Goal: Information Seeking & Learning: Learn about a topic

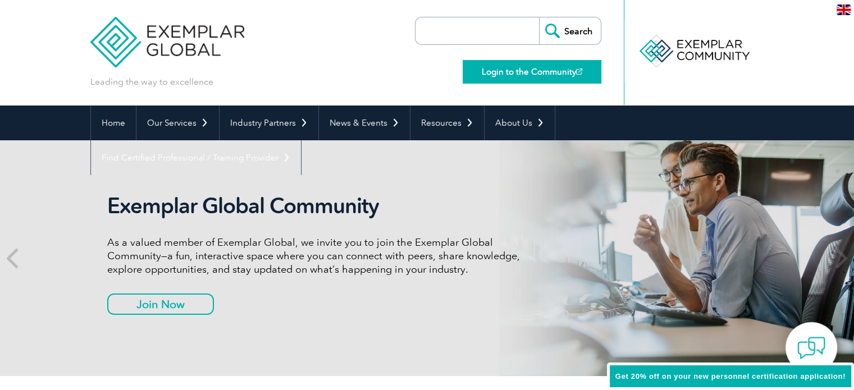
click at [545, 71] on link "Login to the Community" at bounding box center [532, 72] width 139 height 24
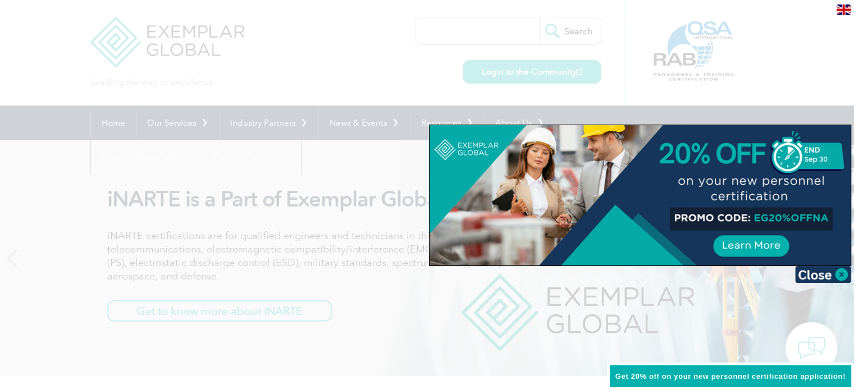
click at [815, 273] on img at bounding box center [823, 274] width 56 height 17
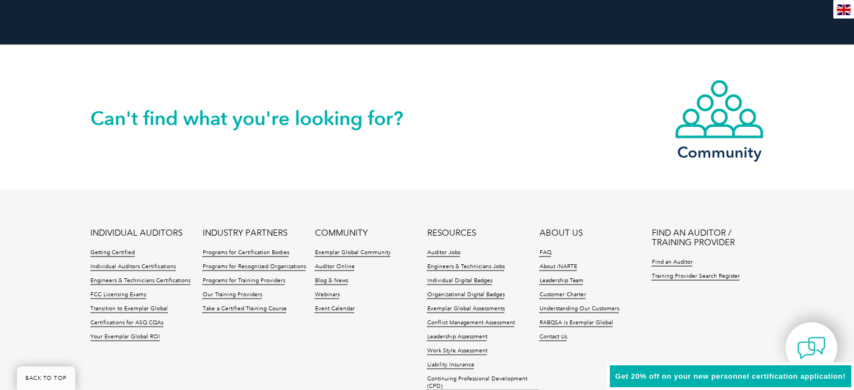
scroll to position [2685, 0]
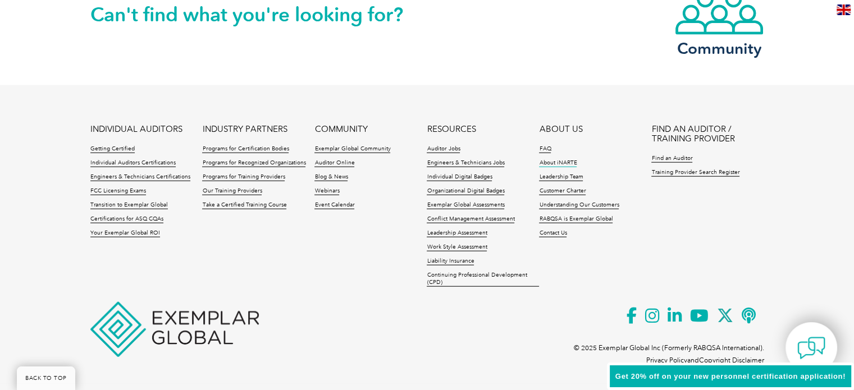
click at [561, 162] on link "About iNARTE" at bounding box center [558, 163] width 38 height 8
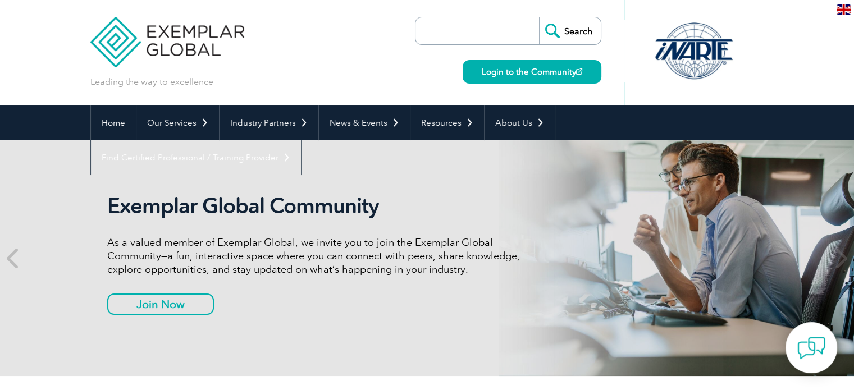
click at [694, 63] on div at bounding box center [694, 51] width 112 height 62
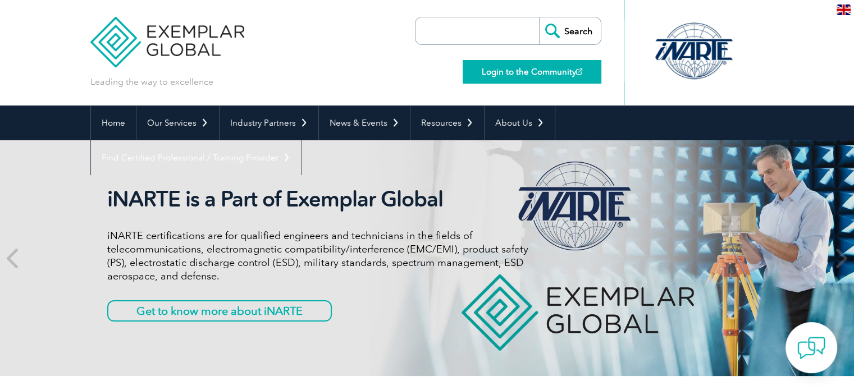
click at [545, 72] on link "Login to the Community" at bounding box center [532, 72] width 139 height 24
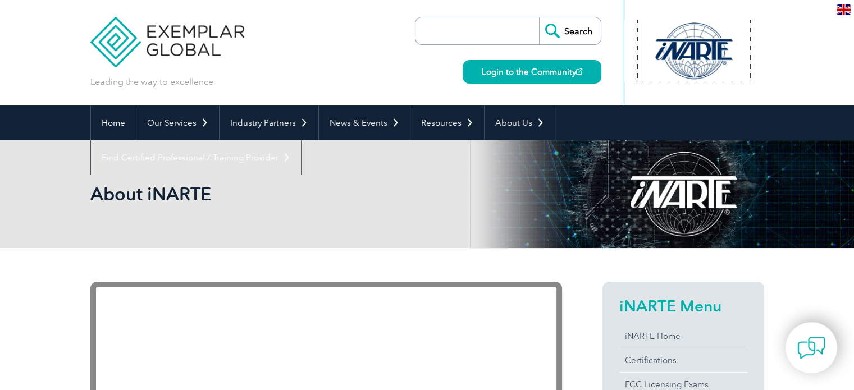
click at [697, 62] on div at bounding box center [694, 51] width 112 height 62
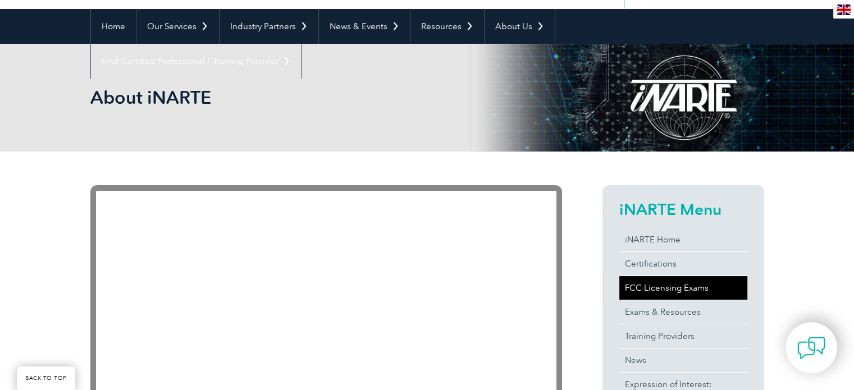
scroll to position [112, 0]
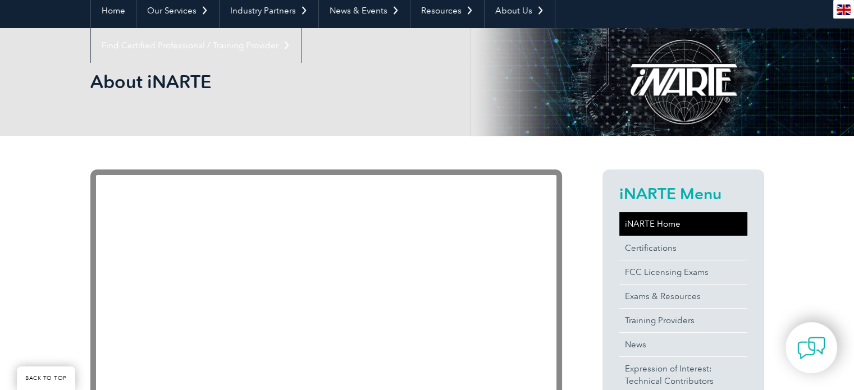
click at [651, 224] on link "iNARTE Home" at bounding box center [683, 224] width 128 height 24
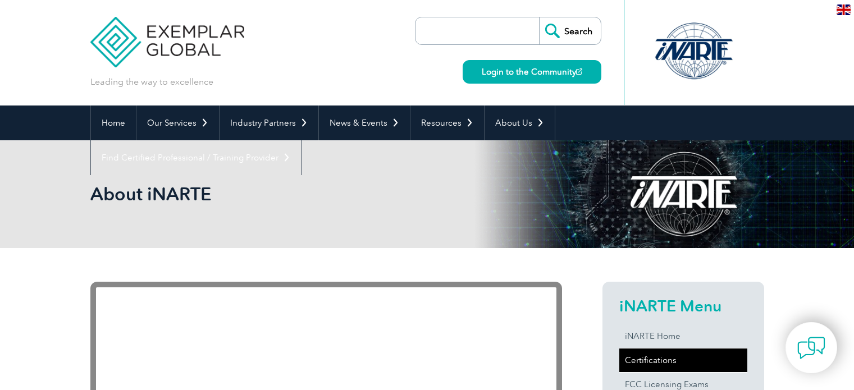
scroll to position [100, 0]
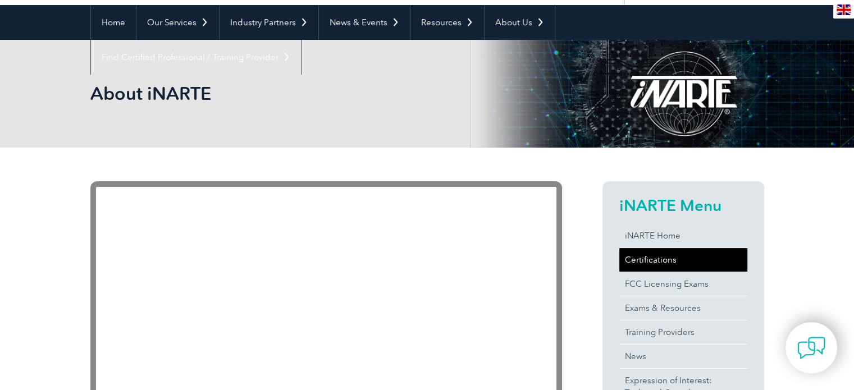
click at [642, 254] on link "Certifications" at bounding box center [683, 260] width 128 height 24
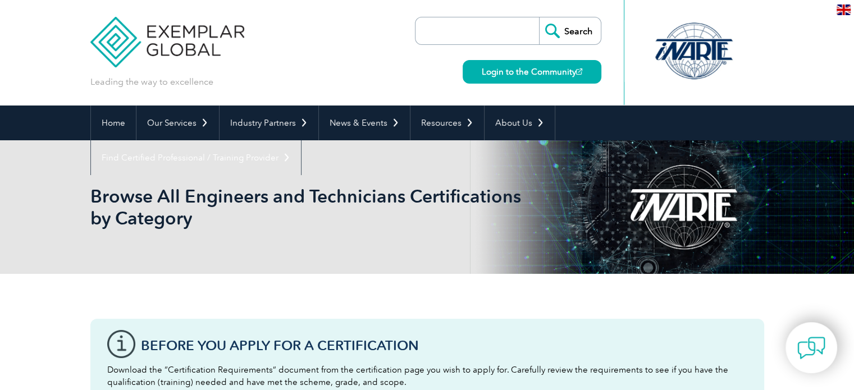
click at [697, 57] on div at bounding box center [694, 51] width 112 height 62
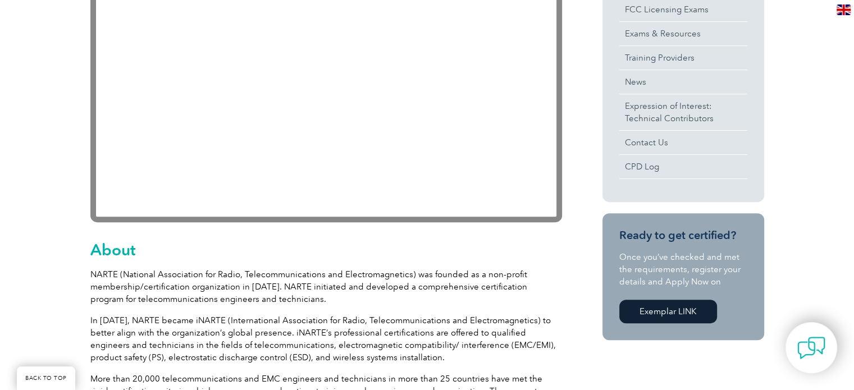
scroll to position [393, 0]
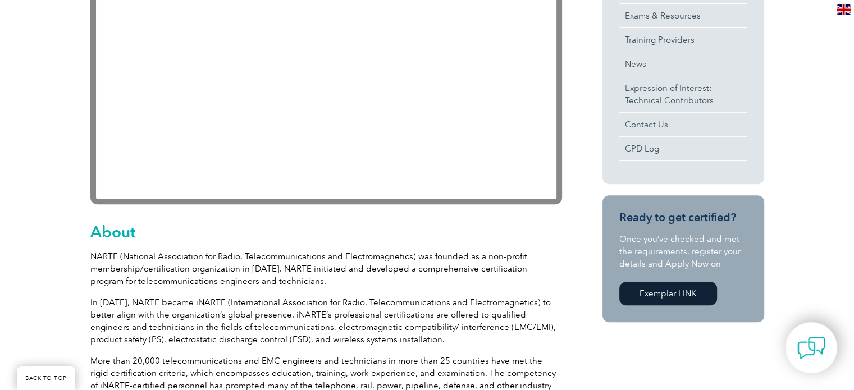
click at [653, 295] on link "Exemplar LINK" at bounding box center [668, 294] width 98 height 24
